Goal: Manage account settings

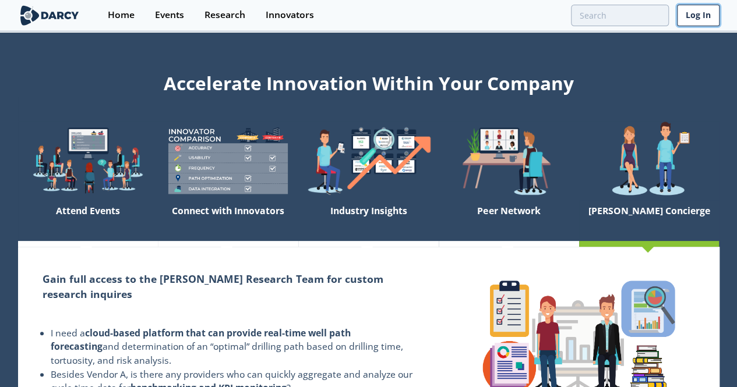
click at [701, 17] on link "Log In" at bounding box center [698, 16] width 43 height 22
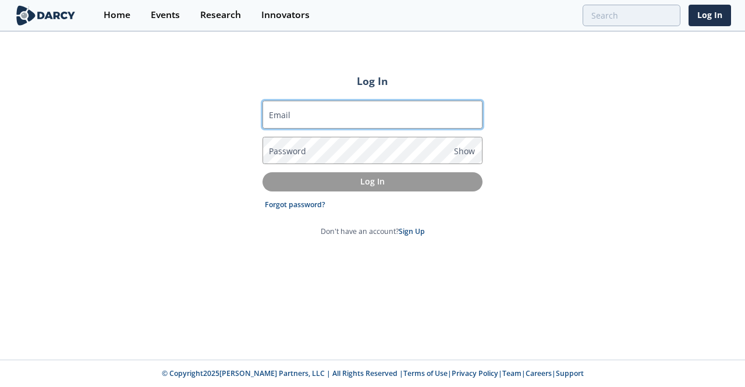
click at [326, 115] on input "Email" at bounding box center [373, 115] width 220 height 28
type input "[EMAIL_ADDRESS][DOMAIN_NAME]"
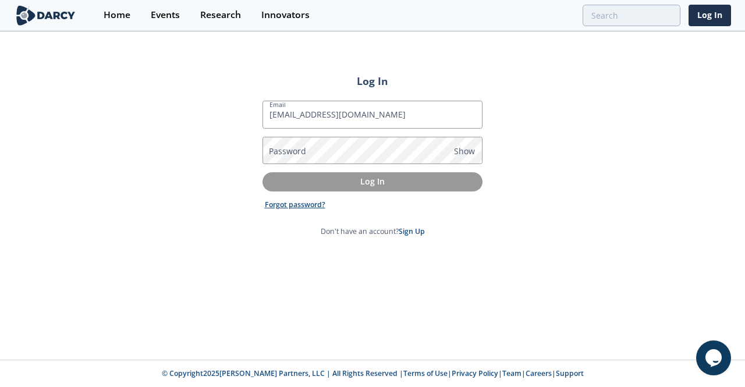
click at [301, 204] on link "Forgot password?" at bounding box center [295, 205] width 61 height 10
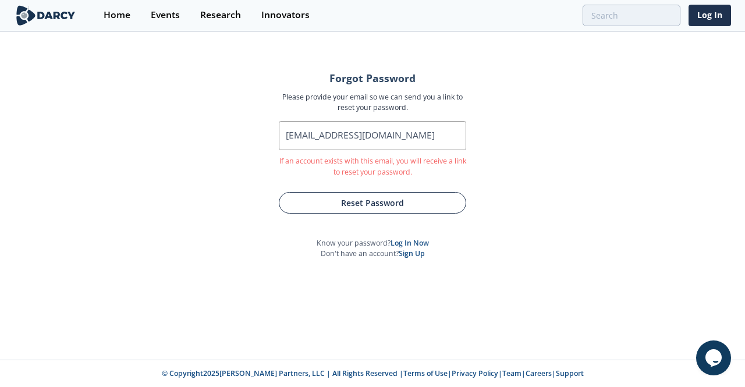
click at [330, 201] on button "Reset Password" at bounding box center [373, 203] width 188 height 22
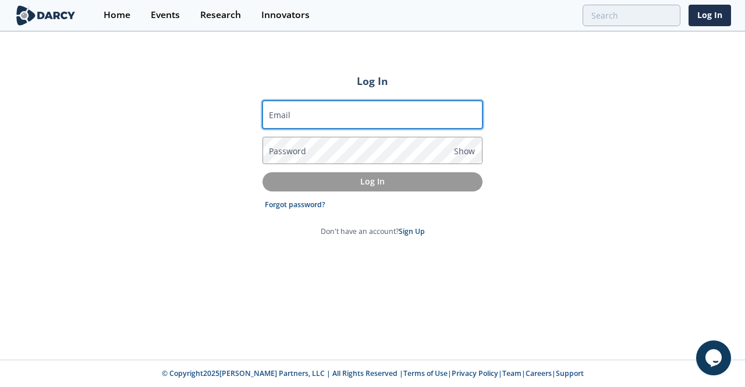
click at [354, 112] on input "Email" at bounding box center [373, 115] width 220 height 28
type input "[EMAIL_ADDRESS][DOMAIN_NAME]"
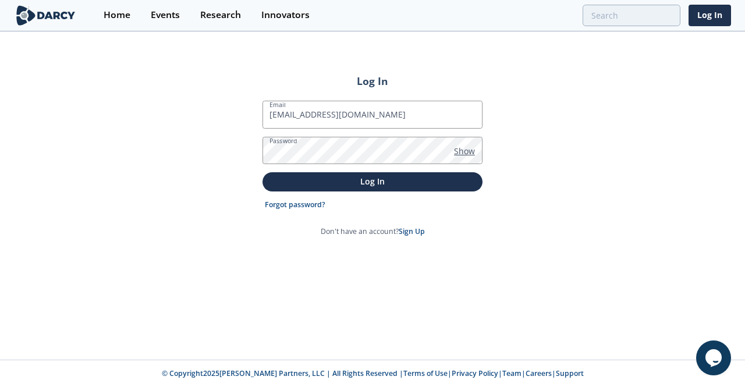
click at [465, 151] on span "Show" at bounding box center [464, 151] width 21 height 12
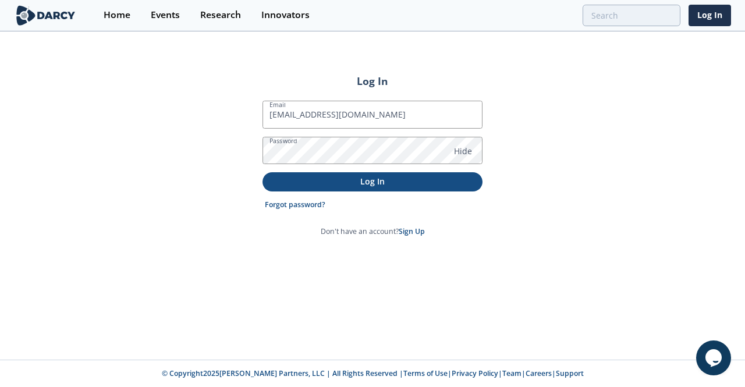
click at [401, 185] on p "Log In" at bounding box center [373, 181] width 204 height 12
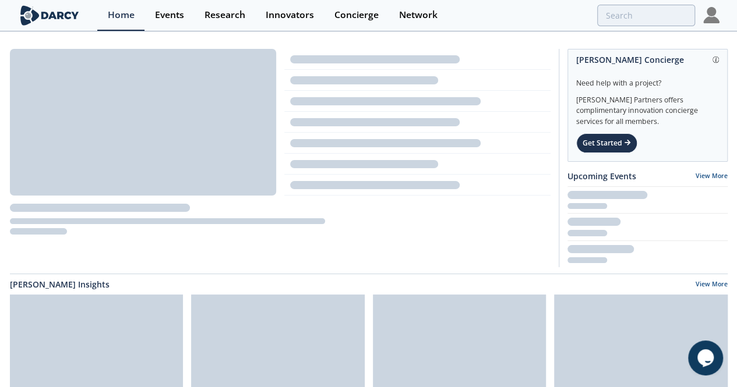
click at [459, 284] on div "[PERSON_NAME] Insights View More" at bounding box center [369, 284] width 718 height 12
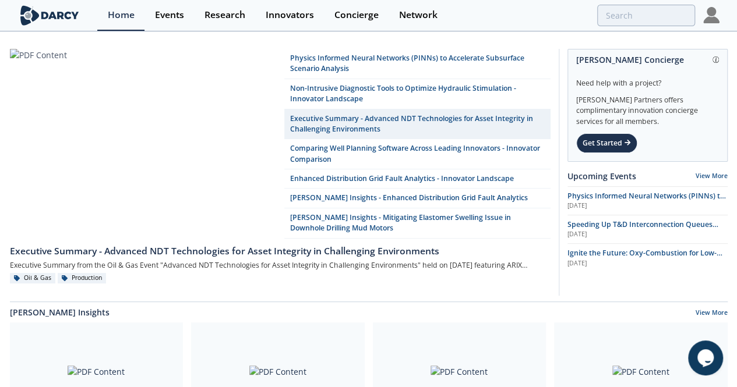
click at [718, 17] on img at bounding box center [711, 15] width 16 height 16
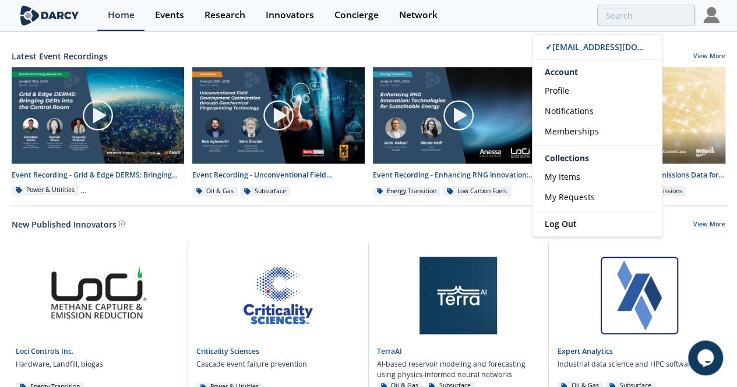
scroll to position [641, 0]
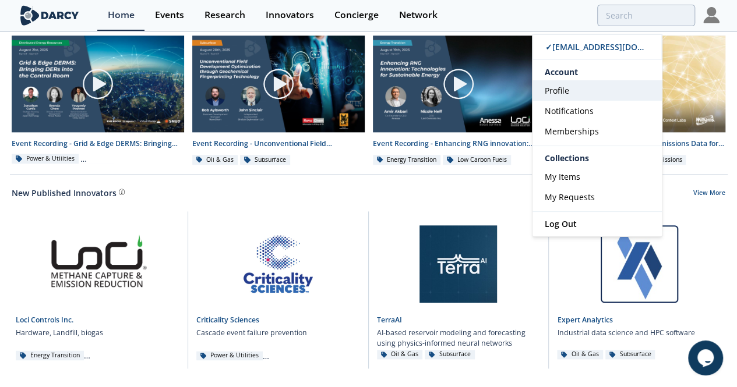
click at [577, 87] on link "Profile" at bounding box center [596, 90] width 129 height 20
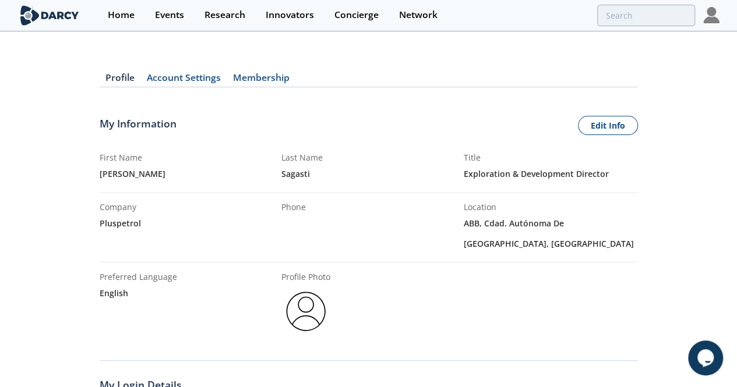
click at [311, 317] on img at bounding box center [305, 311] width 49 height 49
click at [602, 126] on link "Edit Info" at bounding box center [608, 126] width 60 height 20
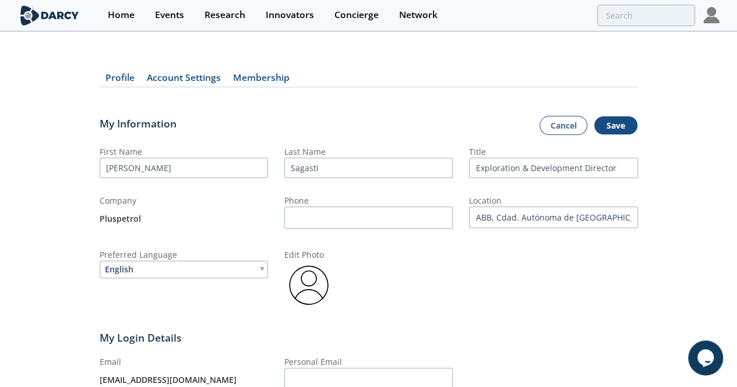
click at [317, 276] on img at bounding box center [308, 285] width 49 height 49
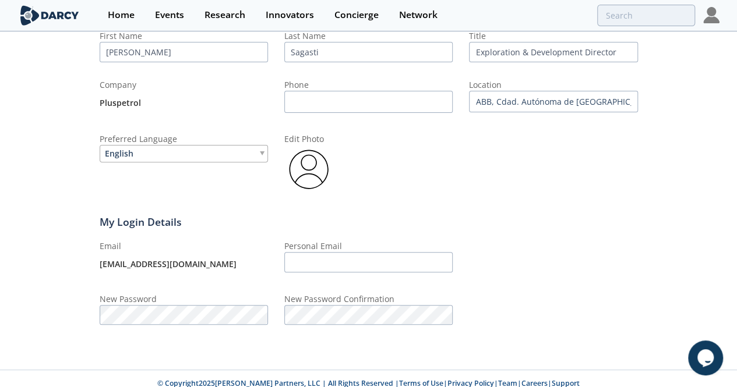
scroll to position [116, 0]
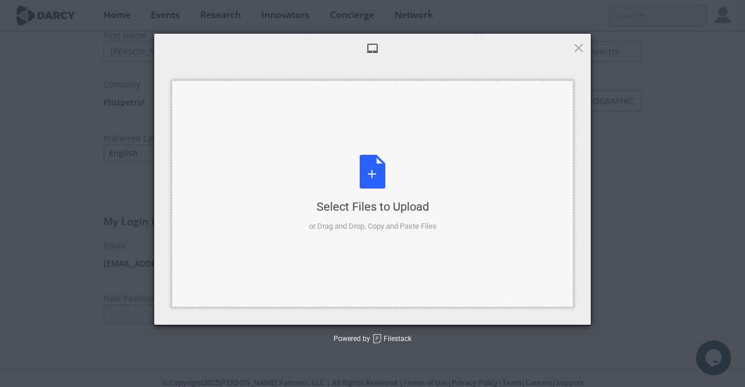
click at [390, 224] on div "or Drag and Drop, Copy and Paste Files" at bounding box center [373, 227] width 128 height 12
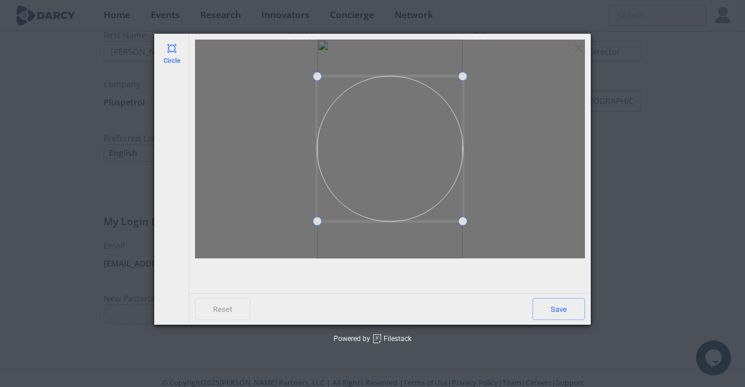
click at [476, 236] on div at bounding box center [390, 149] width 390 height 219
click at [224, 314] on span "Reset" at bounding box center [222, 309] width 55 height 22
click at [111, 44] on div "Circle Reset Save Powered by Filestack" at bounding box center [372, 193] width 745 height 387
click at [201, 43] on div at bounding box center [202, 48] width 14 height 14
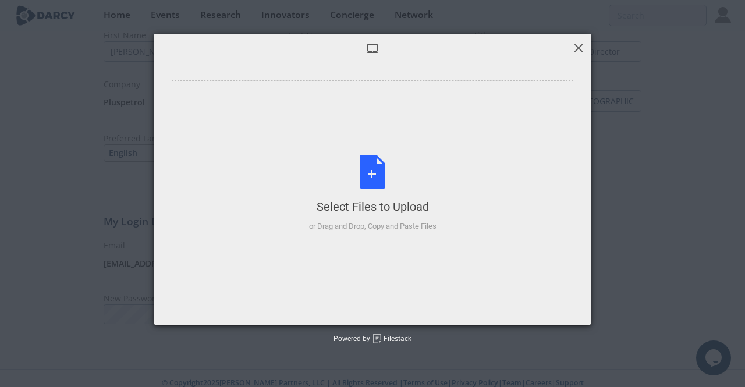
click at [578, 48] on span at bounding box center [578, 47] width 13 height 13
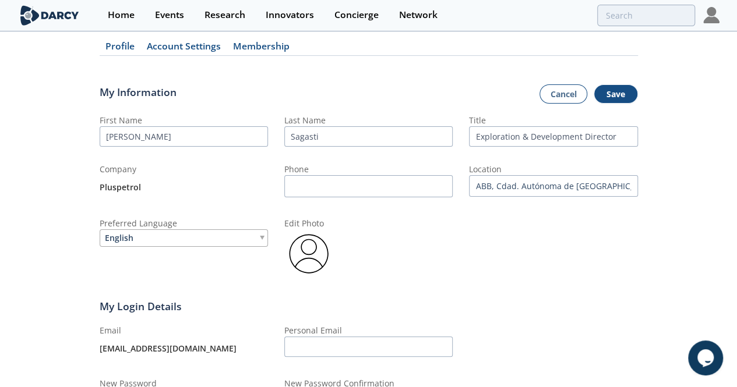
scroll to position [0, 0]
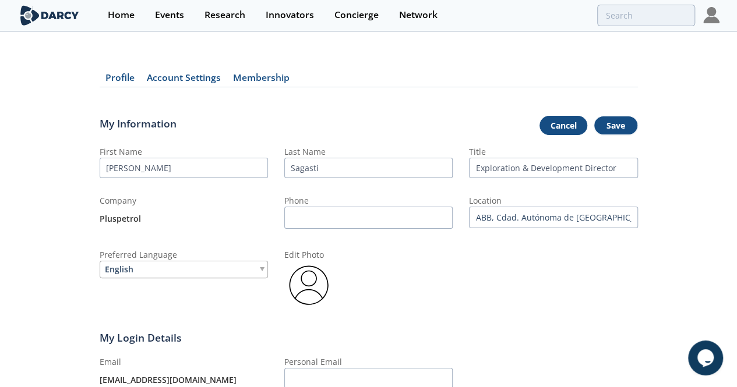
click at [570, 128] on link "Cancel" at bounding box center [563, 126] width 48 height 20
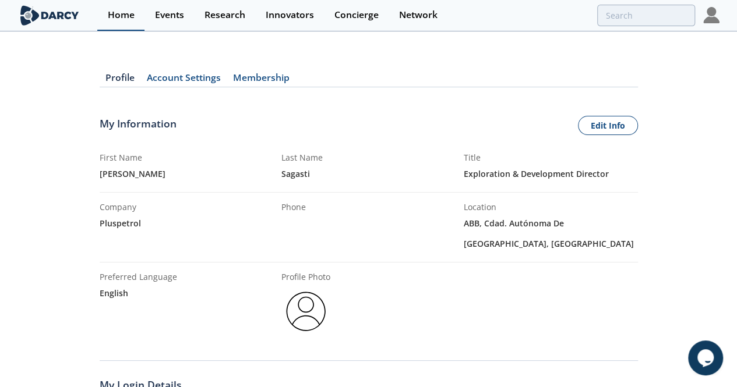
click at [119, 12] on div "Home" at bounding box center [121, 14] width 27 height 9
